Goal: Information Seeking & Learning: Learn about a topic

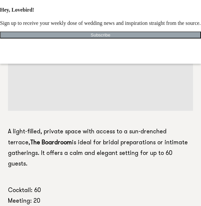
scroll to position [2177, 0]
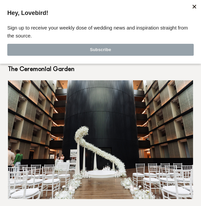
scroll to position [954, 0]
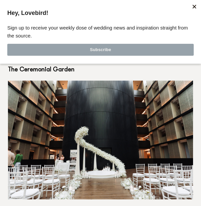
click at [104, 146] on img at bounding box center [100, 139] width 185 height 119
click at [92, 132] on img at bounding box center [100, 139] width 185 height 119
click at [196, 5] on div at bounding box center [194, 7] width 10 height 10
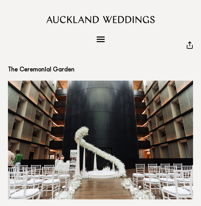
click at [115, 98] on img at bounding box center [100, 139] width 185 height 119
click at [106, 109] on img at bounding box center [100, 139] width 185 height 119
click at [131, 52] on header "Directory Hair & Makeup Flowers Venues" at bounding box center [100, 30] width 201 height 61
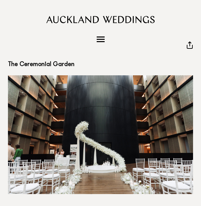
scroll to position [959, 0]
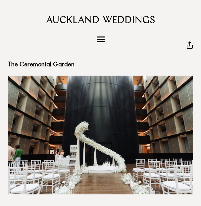
click at [117, 87] on img at bounding box center [100, 134] width 185 height 119
click at [83, 97] on img at bounding box center [100, 134] width 185 height 119
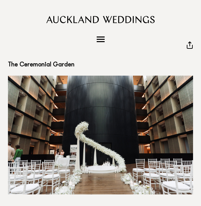
click at [83, 97] on img at bounding box center [100, 134] width 185 height 119
click at [47, 100] on img at bounding box center [100, 134] width 185 height 119
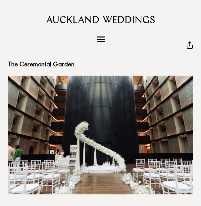
click at [47, 100] on img at bounding box center [100, 134] width 185 height 119
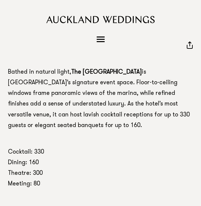
scroll to position [768, 0]
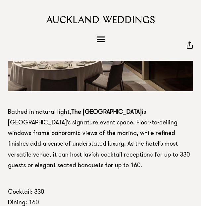
click at [74, 110] on p "Bathed in natural light, The Harbour Room is Park Hyatt Auckland’s signature ev…" at bounding box center [100, 139] width 185 height 64
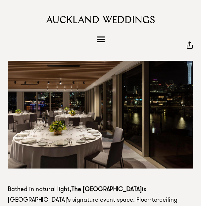
scroll to position [689, 0]
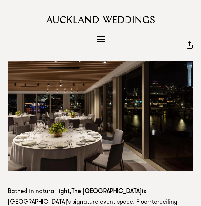
click at [74, 110] on img at bounding box center [100, 111] width 185 height 119
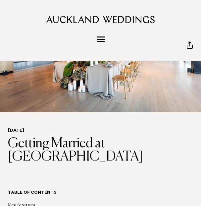
scroll to position [0, 0]
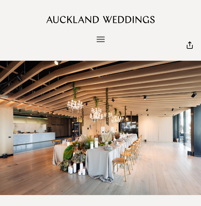
click at [104, 35] on button "Menu" at bounding box center [100, 39] width 13 height 11
